Goal: Task Accomplishment & Management: Manage account settings

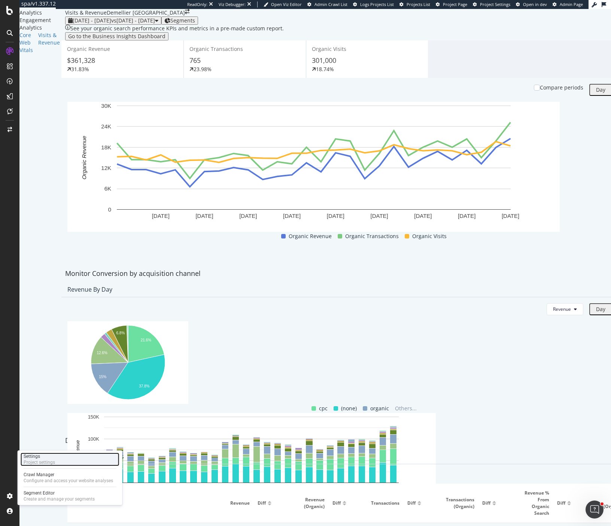
click at [34, 459] on div "Project settings" at bounding box center [39, 462] width 31 height 6
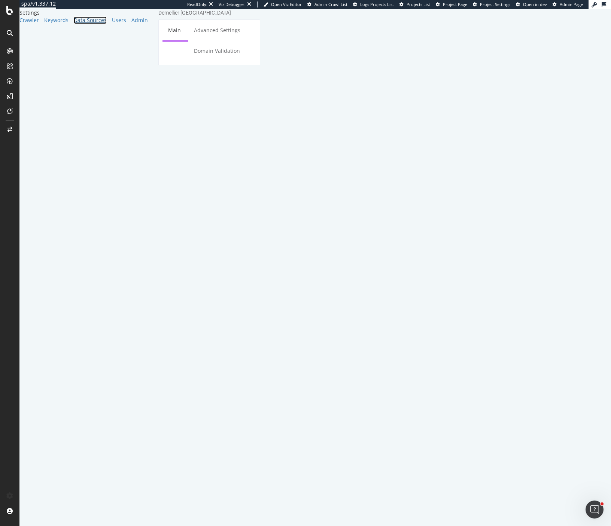
click at [74, 24] on div "Data Sources" at bounding box center [90, 19] width 33 height 7
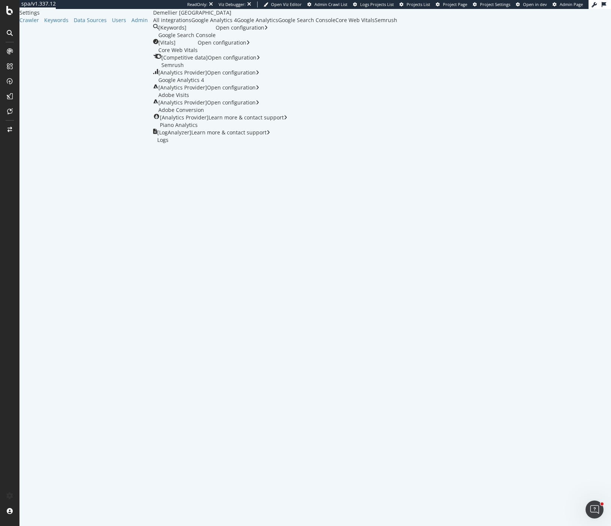
click at [192, 24] on div "Google Analytics 4" at bounding box center [214, 19] width 46 height 7
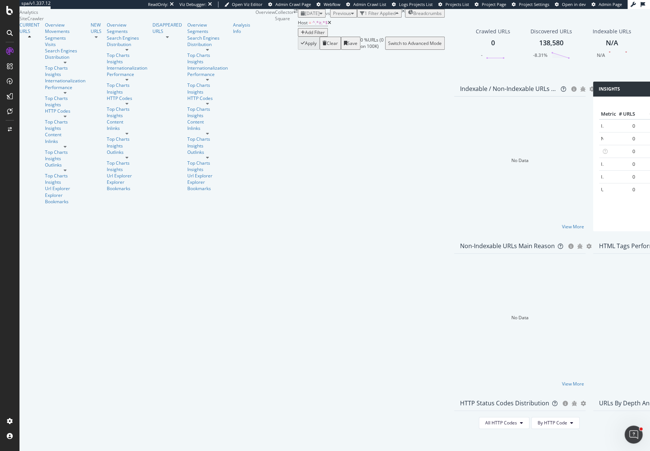
click at [328, 25] on icon at bounding box center [329, 23] width 3 height 4
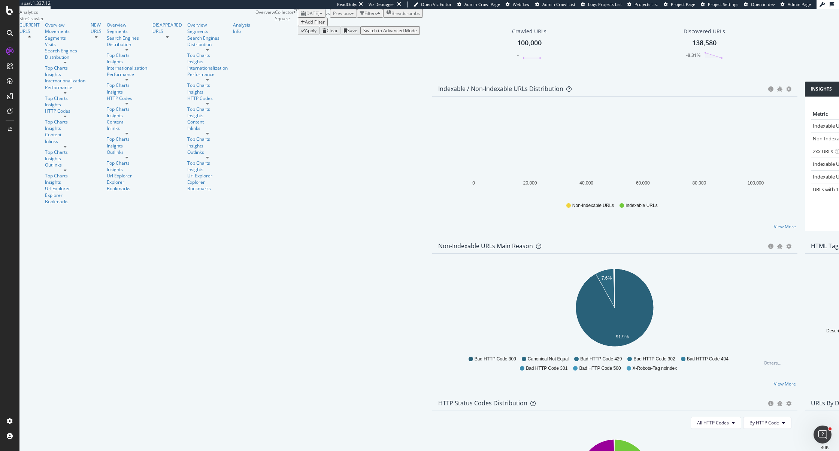
scroll to position [615, 0]
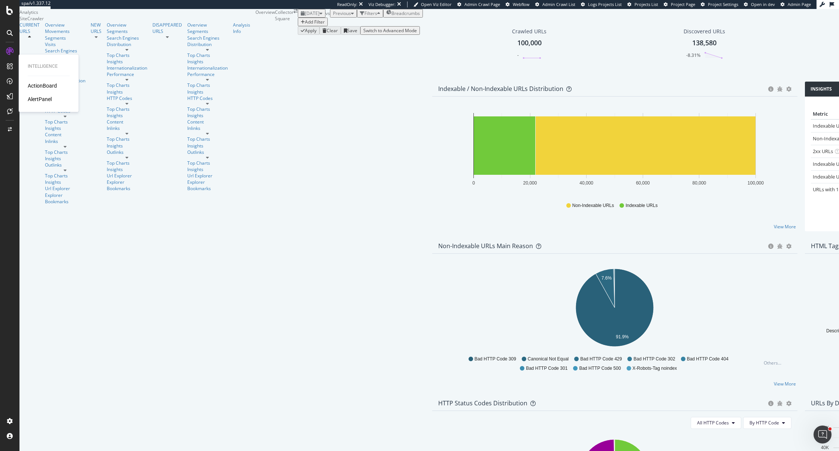
click at [34, 84] on div "ActionBoard" at bounding box center [42, 85] width 29 height 7
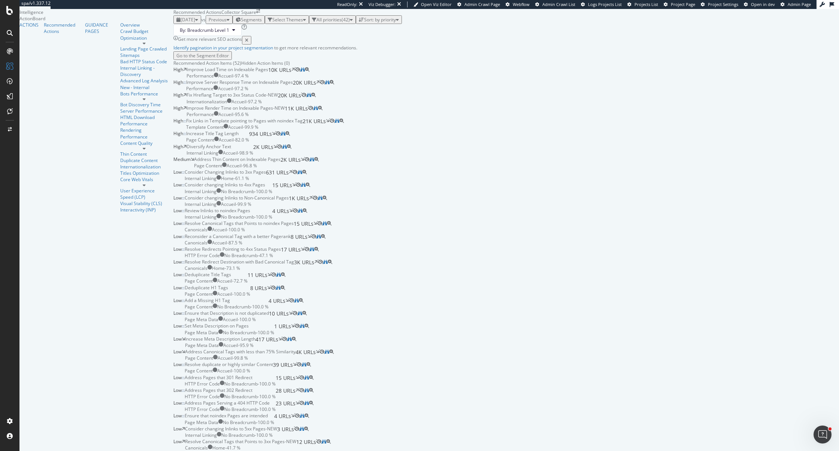
click at [325, 79] on div "High Improve Load Time on Indexable Pages Performance Accueil - 97.4 % 10K URLs" at bounding box center [505, 72] width 665 height 13
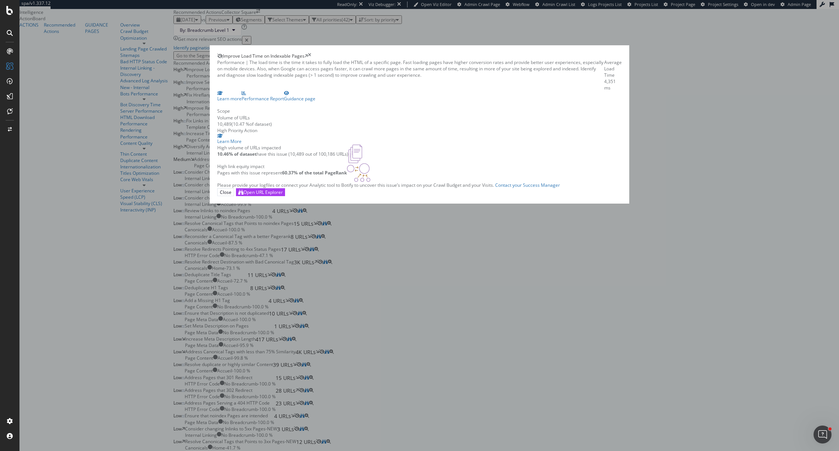
click at [562, 59] on div "Improve Load Time on Indexable Pages" at bounding box center [419, 56] width 404 height 6
click at [311, 59] on icon "times" at bounding box center [309, 56] width 3 height 6
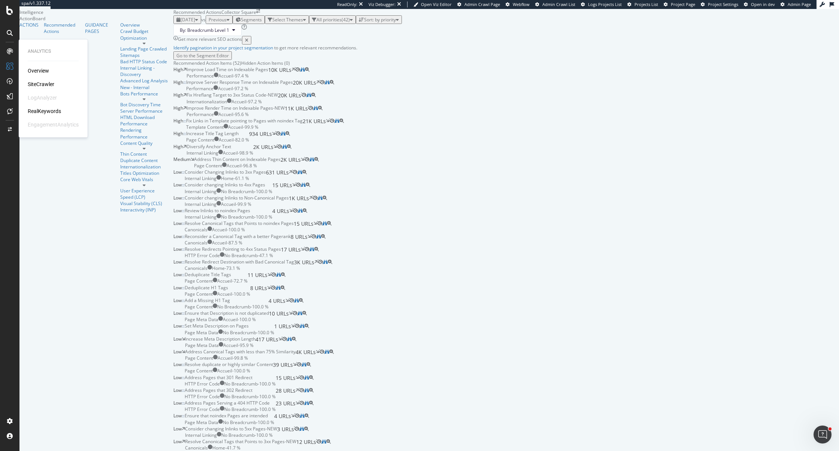
click at [44, 84] on div "SiteCrawler" at bounding box center [41, 83] width 27 height 7
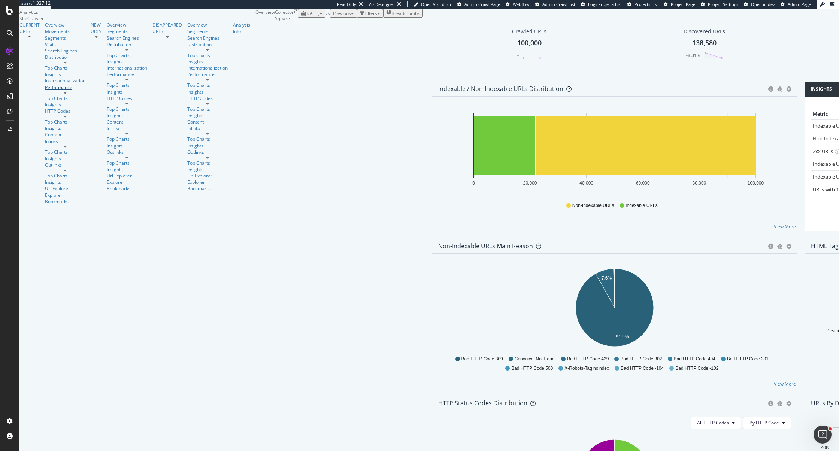
click at [47, 91] on div "Performance" at bounding box center [65, 87] width 40 height 6
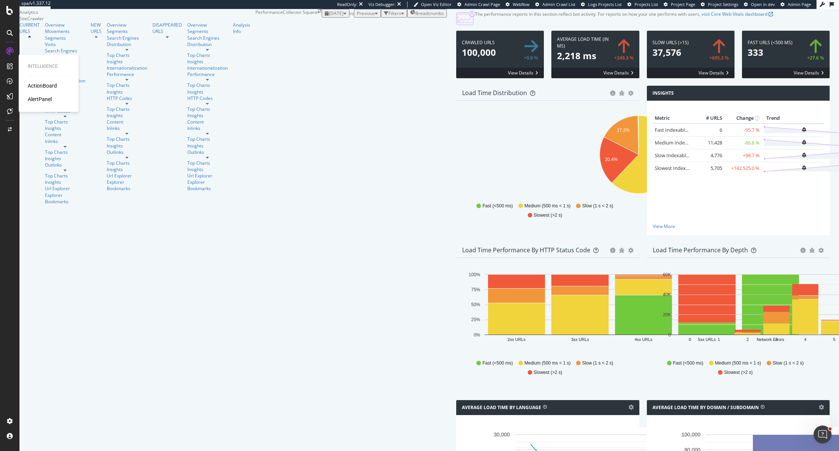
click at [41, 87] on div "ActionBoard" at bounding box center [42, 85] width 29 height 7
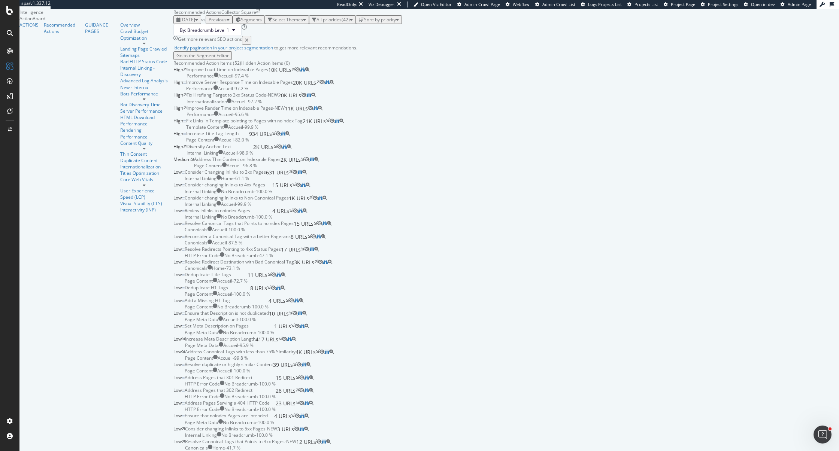
click at [272, 23] on div "Select Themes" at bounding box center [287, 19] width 31 height 6
click at [173, 104] on div "High Fix Hreflang Target to 3xx Status Code - NEW Internationalization Accueil …" at bounding box center [505, 98] width 665 height 13
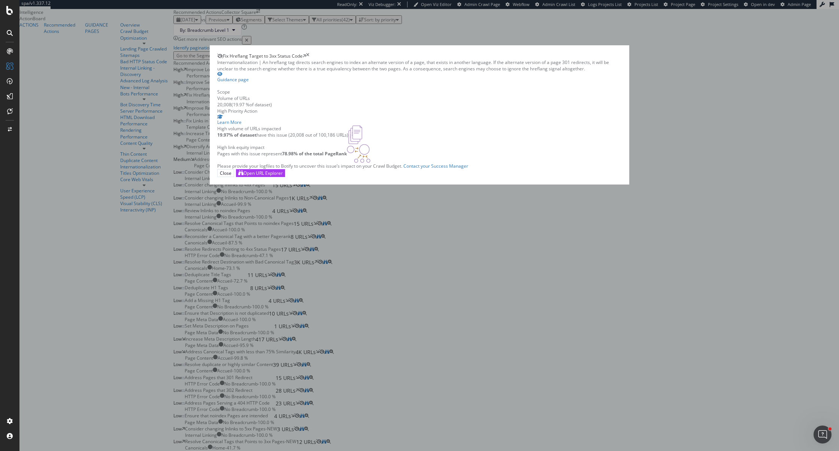
click at [309, 59] on icon "times" at bounding box center [307, 56] width 3 height 6
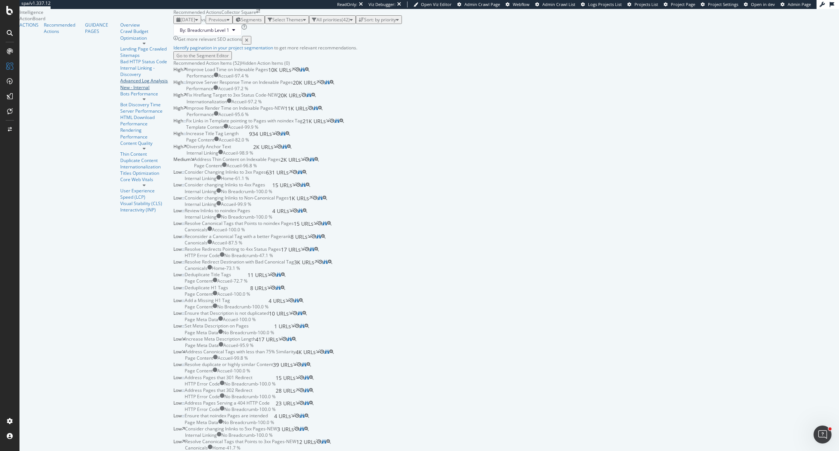
click at [120, 91] on div "New - Internal" at bounding box center [144, 87] width 48 height 6
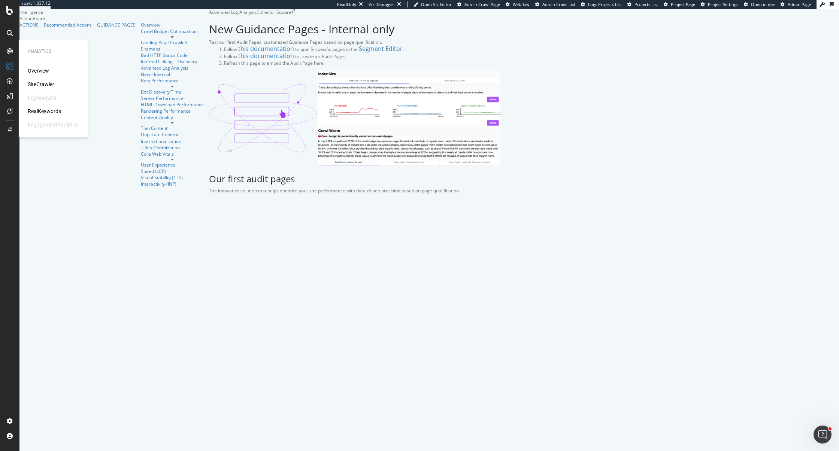
click at [39, 81] on div "SiteCrawler" at bounding box center [41, 83] width 27 height 7
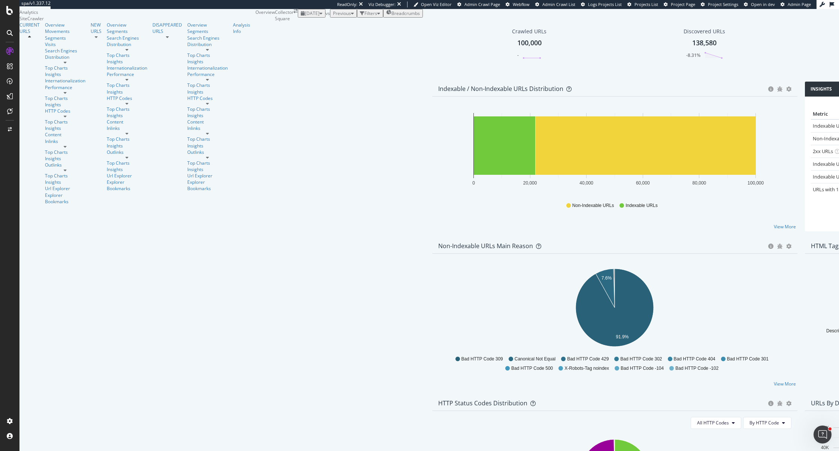
scroll to position [387, 0]
click at [36, 84] on div "ActionBoard" at bounding box center [42, 85] width 29 height 7
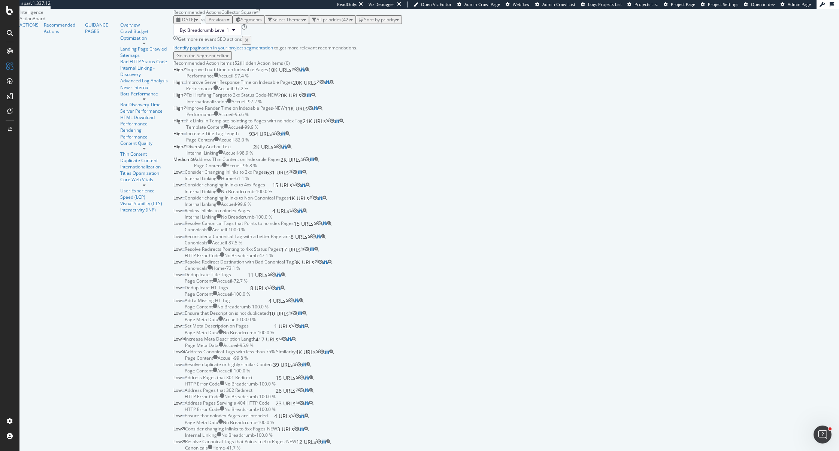
click at [259, 156] on div "Diversify Anchor Text Internal Linking Accueil - 98.9 % 2K URLs" at bounding box center [231, 149] width 90 height 13
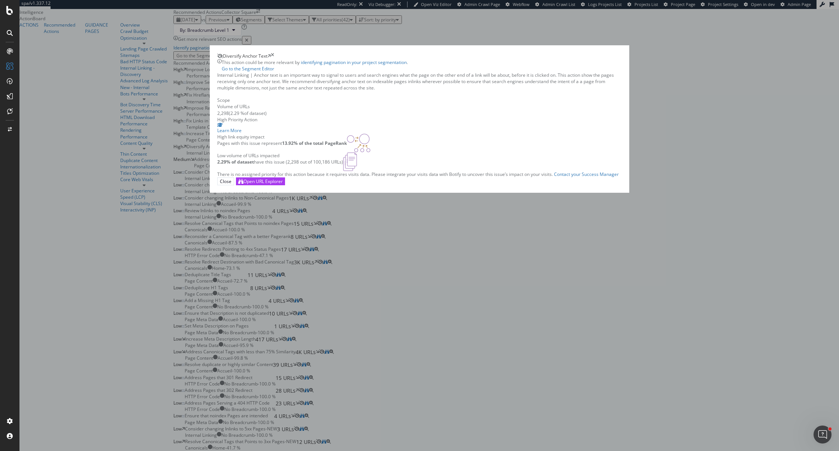
click at [554, 59] on div "Diversify Anchor Text" at bounding box center [419, 56] width 404 height 6
click at [549, 59] on div "Diversify Anchor Text" at bounding box center [419, 56] width 404 height 6
click at [274, 59] on icon "times" at bounding box center [272, 56] width 3 height 6
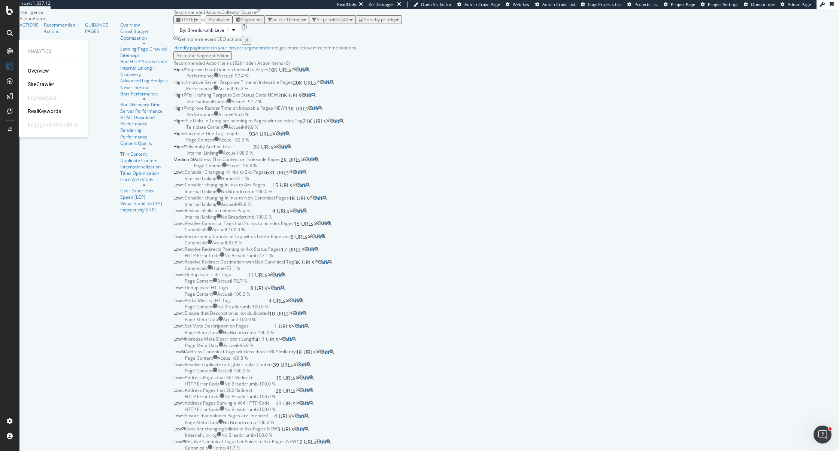
click at [39, 84] on div "SiteCrawler" at bounding box center [41, 83] width 27 height 7
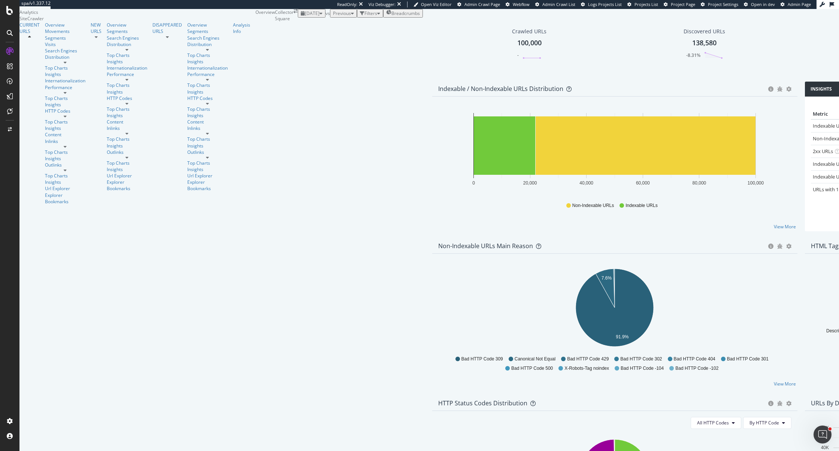
scroll to position [345, 0]
